Goal: Information Seeking & Learning: Learn about a topic

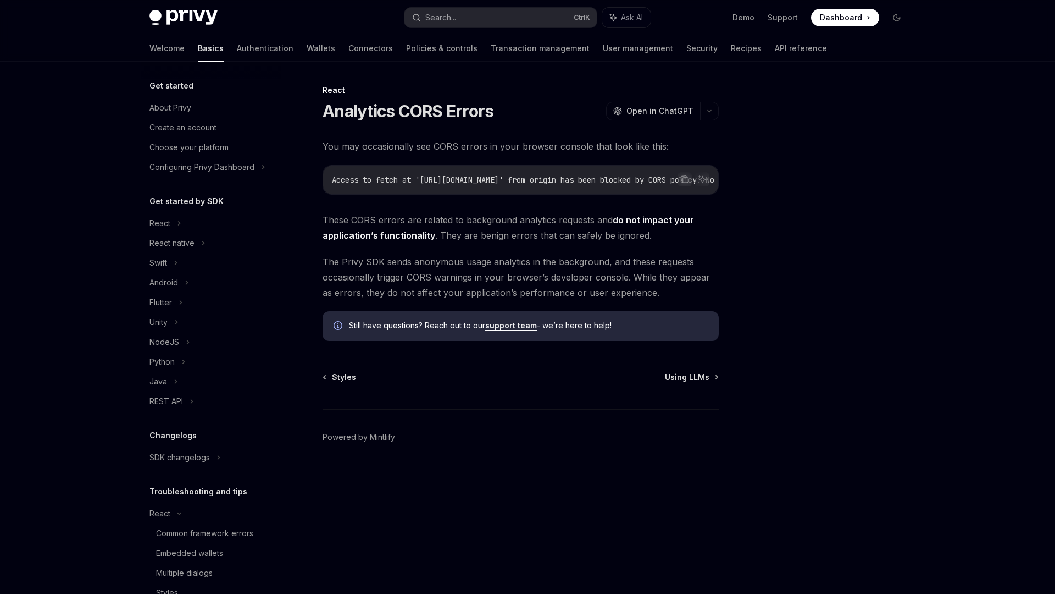
scroll to position [90, 0]
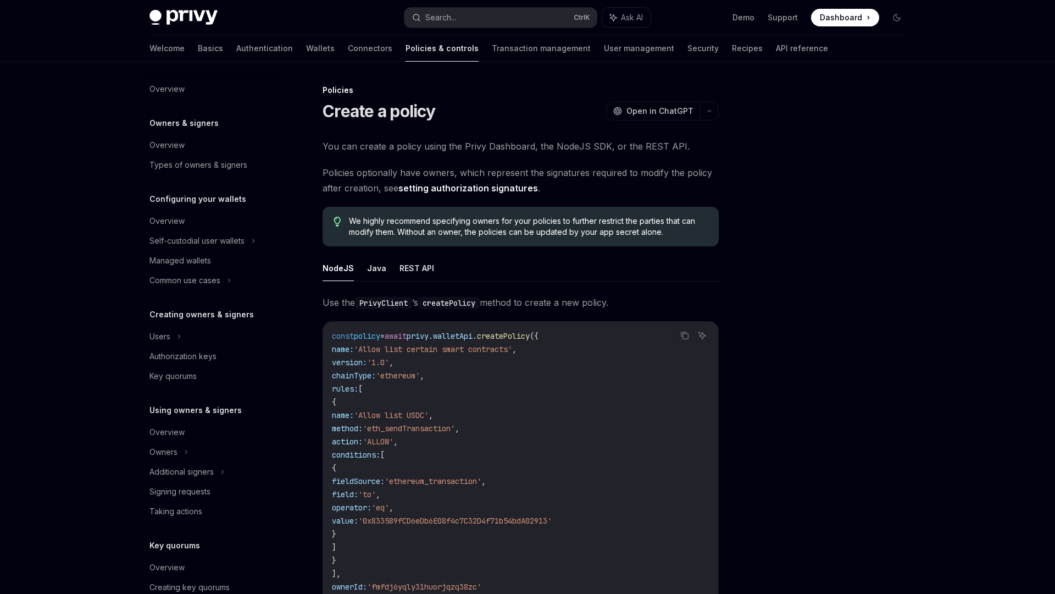
scroll to position [180, 0]
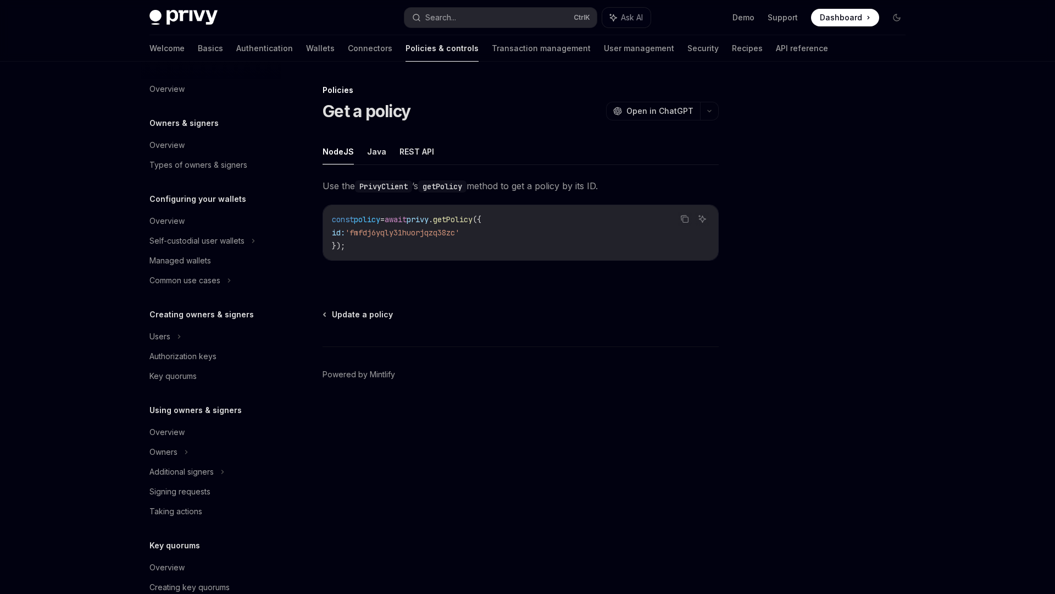
scroll to position [180, 0]
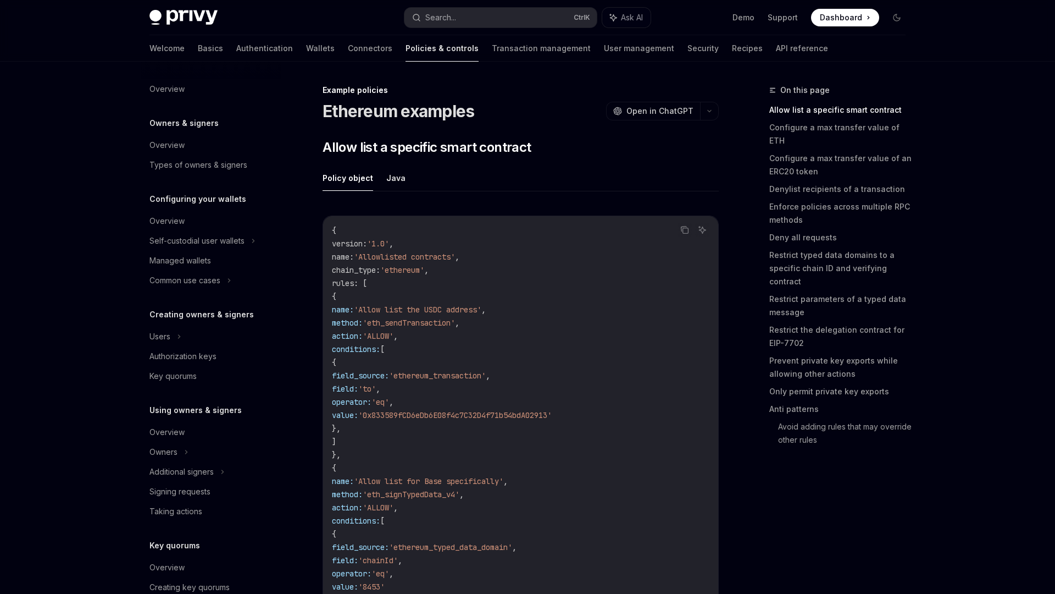
scroll to position [220, 0]
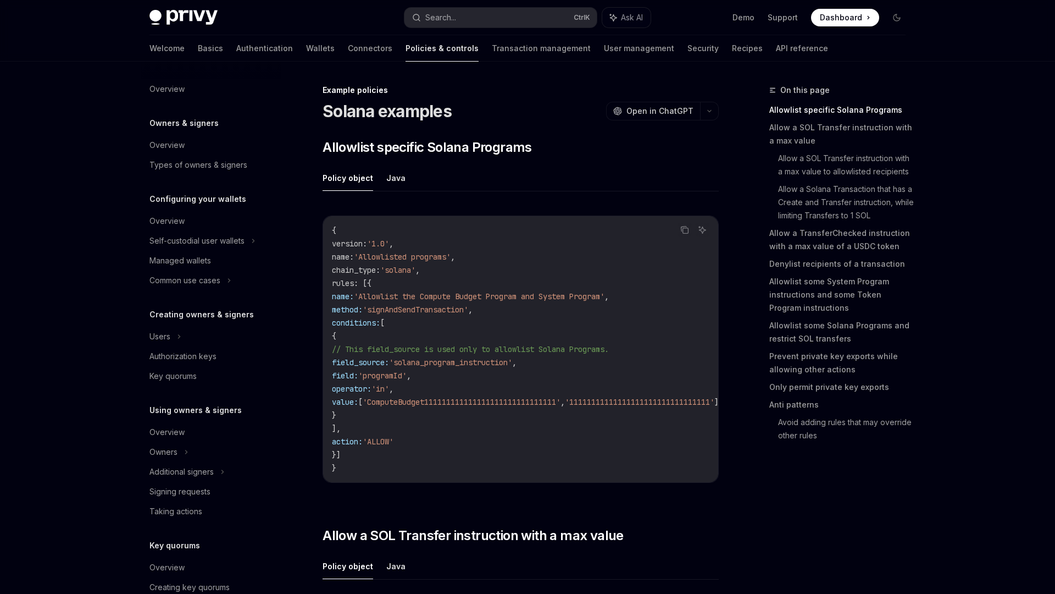
scroll to position [220, 0]
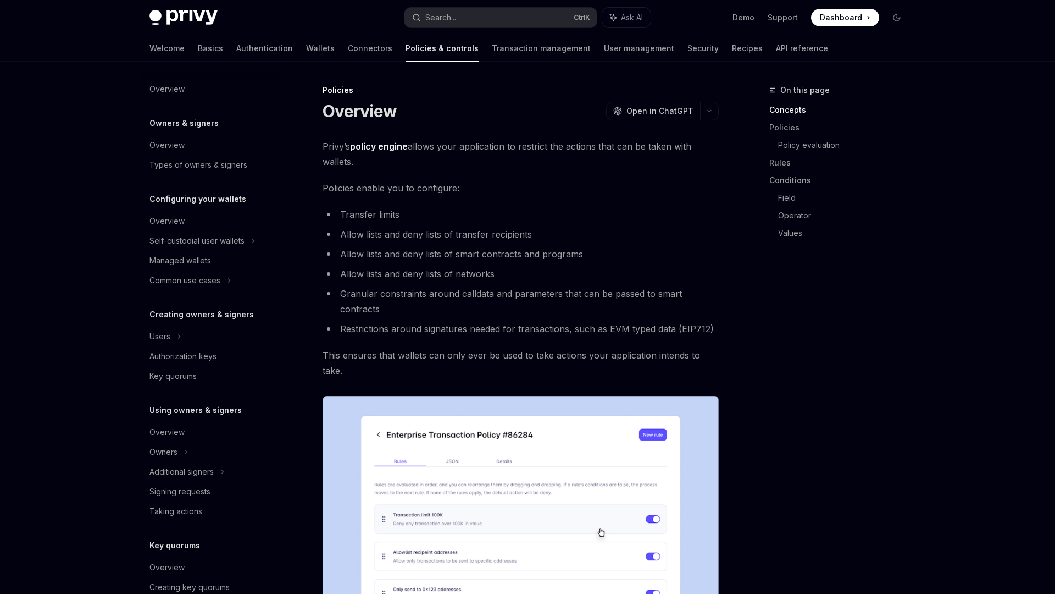
scroll to position [180, 0]
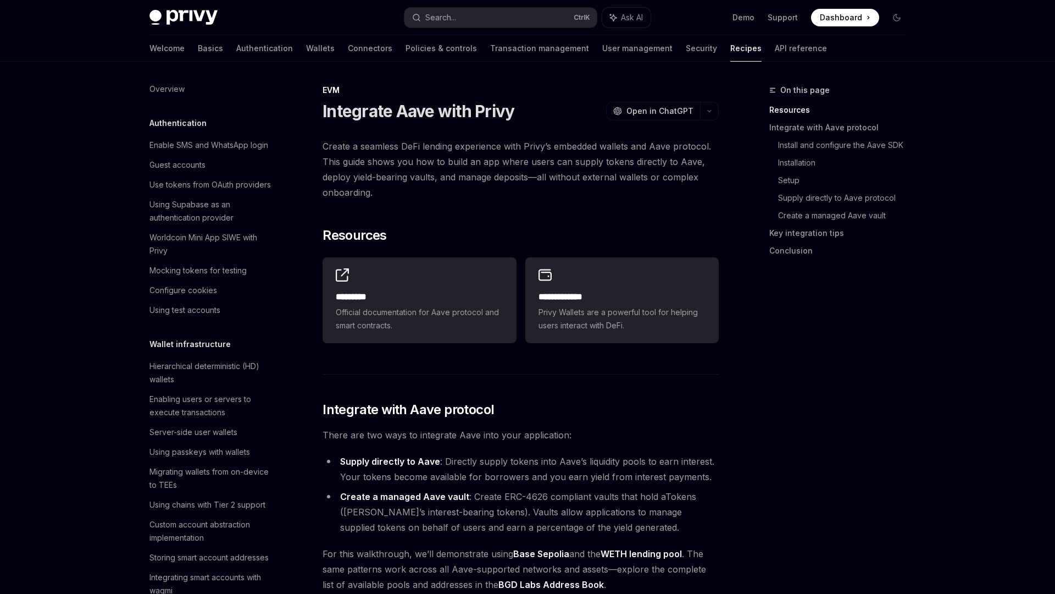
scroll to position [1351, 0]
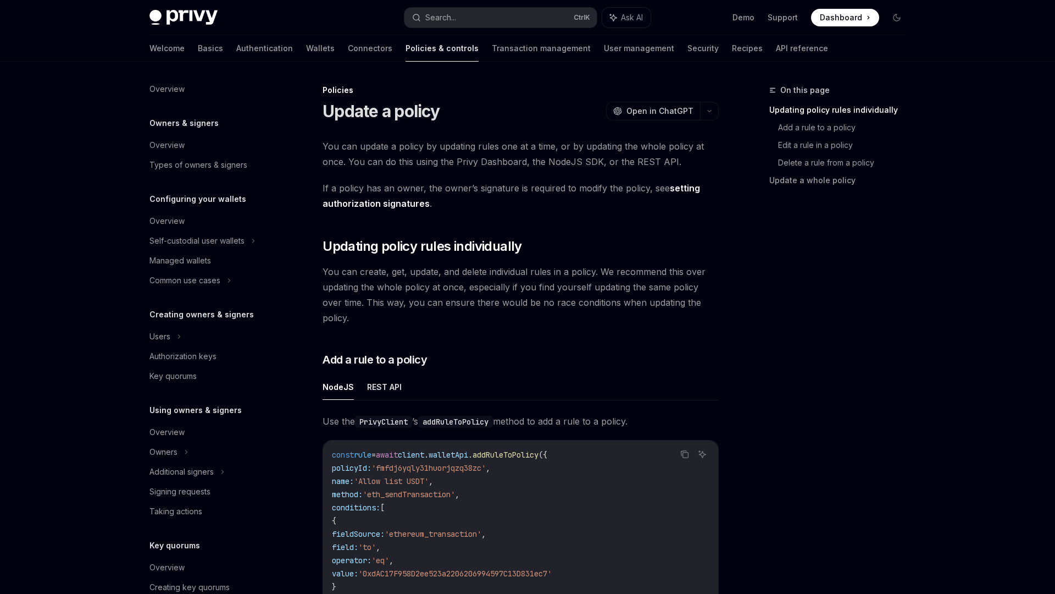
scroll to position [180, 0]
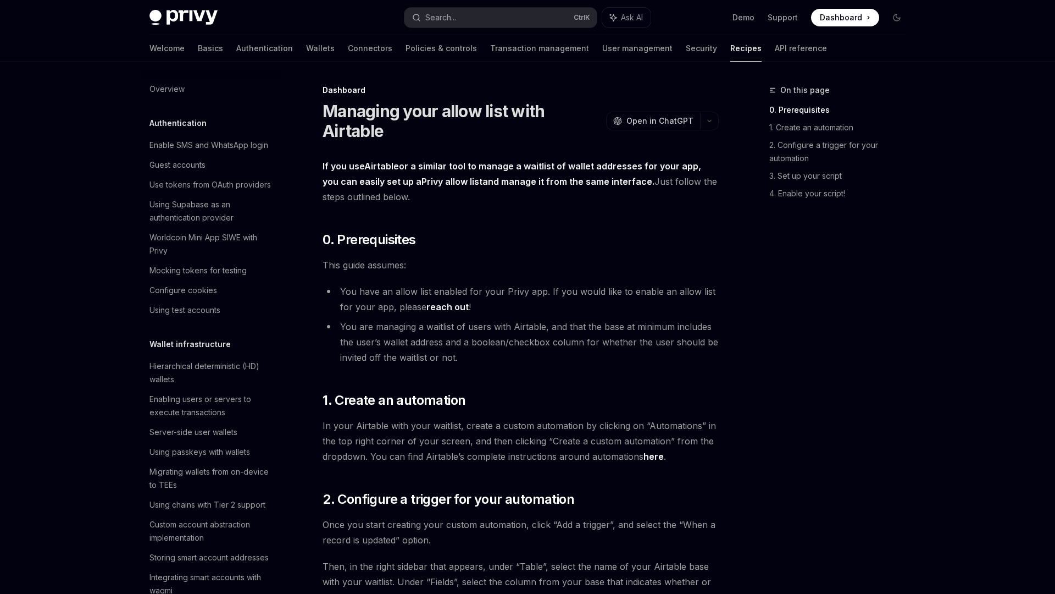
scroll to position [533, 0]
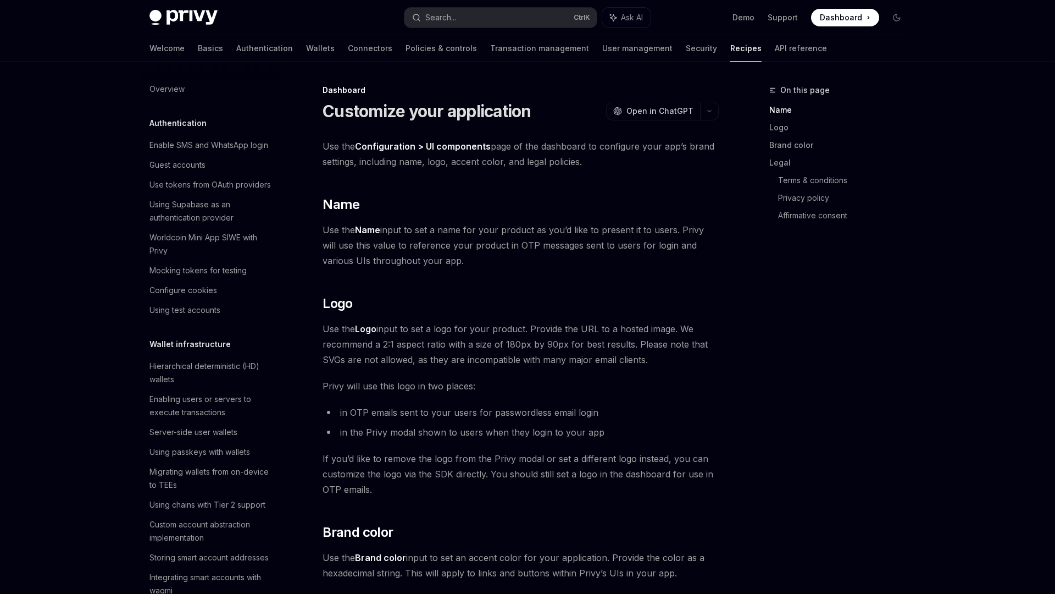
scroll to position [560, 0]
